Goal: Information Seeking & Learning: Learn about a topic

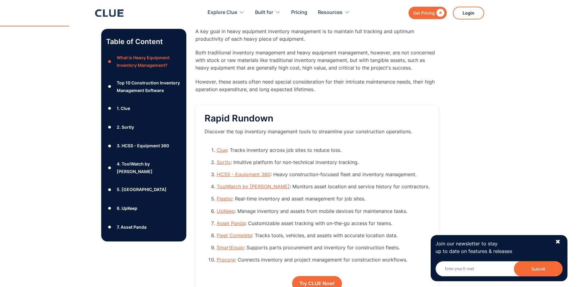
scroll to position [573, 0]
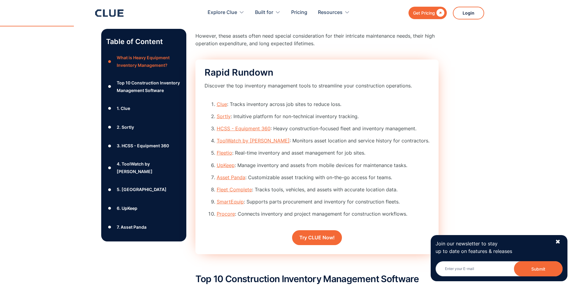
click at [282, 118] on li "Sortly : Intuitive platform for non-technical inventory tracking." at bounding box center [323, 117] width 213 height 8
click at [299, 127] on li "HCSS - Equipment 360 : Heavy construction-focused fleet and inventory managemen…" at bounding box center [323, 129] width 213 height 8
click at [300, 128] on li "HCSS - Equipment 360 : Heavy construction-focused fleet and inventory managemen…" at bounding box center [323, 129] width 213 height 8
click at [305, 165] on li "UpKeep : Manage inventory and assets from mobile devices for maintenance tasks." at bounding box center [323, 166] width 213 height 8
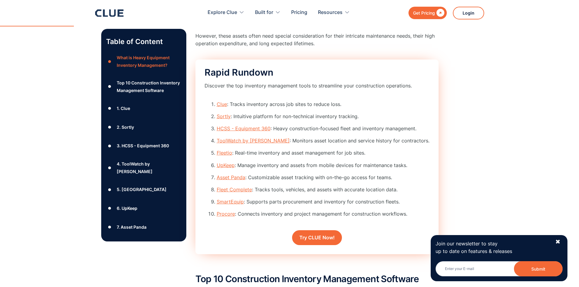
drag, startPoint x: 301, startPoint y: 177, endPoint x: 306, endPoint y: 186, distance: 11.0
click at [302, 180] on li "Asset Panda : Customizable asset tracking with on-the-go access for teams." at bounding box center [323, 178] width 213 height 8
click at [279, 210] on ol "Clue : Tracks inventory across job sites to reduce loss. Sortly : Intuitive pla…" at bounding box center [316, 162] width 225 height 122
click at [284, 215] on li "Procore : Connects inventory and project management for construction workflows." at bounding box center [323, 214] width 213 height 8
click at [222, 103] on link "Clue" at bounding box center [222, 104] width 10 height 6
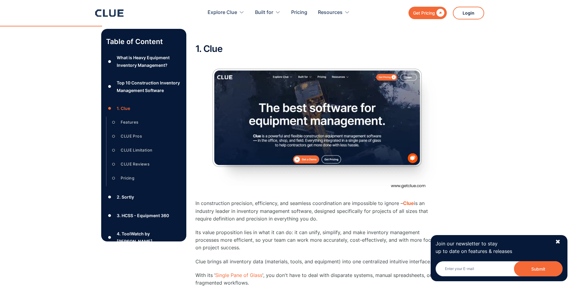
scroll to position [851, 0]
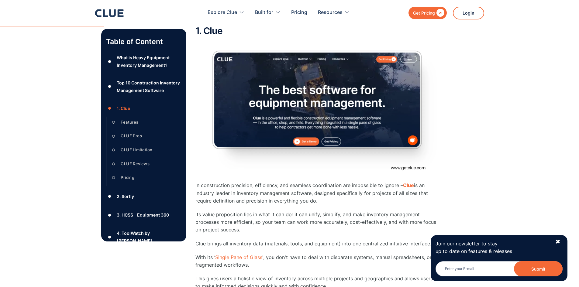
click at [253, 186] on p "In construction precision, efficiency, and seamless coordination are impossible…" at bounding box center [316, 193] width 243 height 23
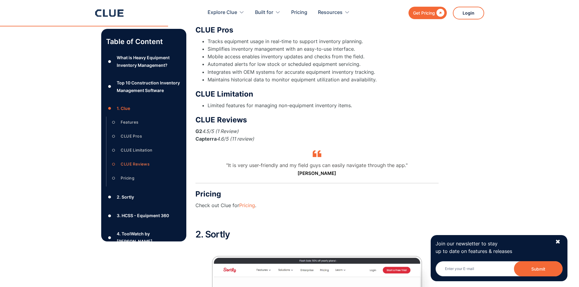
scroll to position [1503, 0]
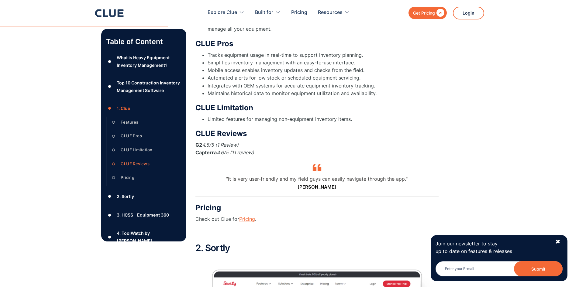
click at [249, 216] on link "Pricing" at bounding box center [247, 219] width 16 height 6
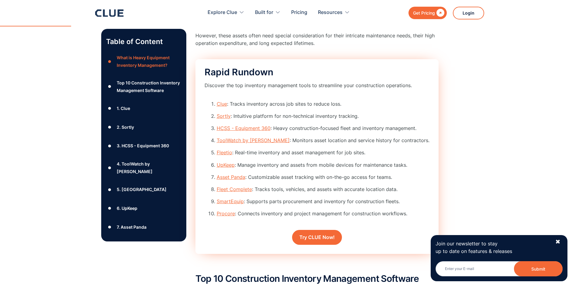
scroll to position [573, 0]
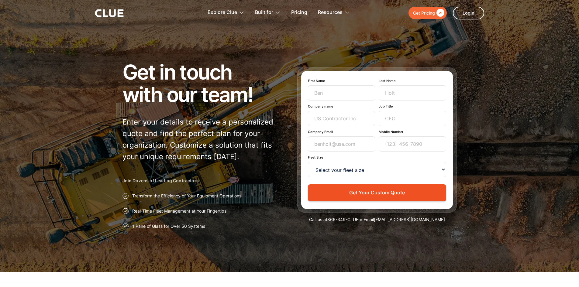
click at [486, 42] on div at bounding box center [289, 136] width 579 height 272
